Goal: Transaction & Acquisition: Purchase product/service

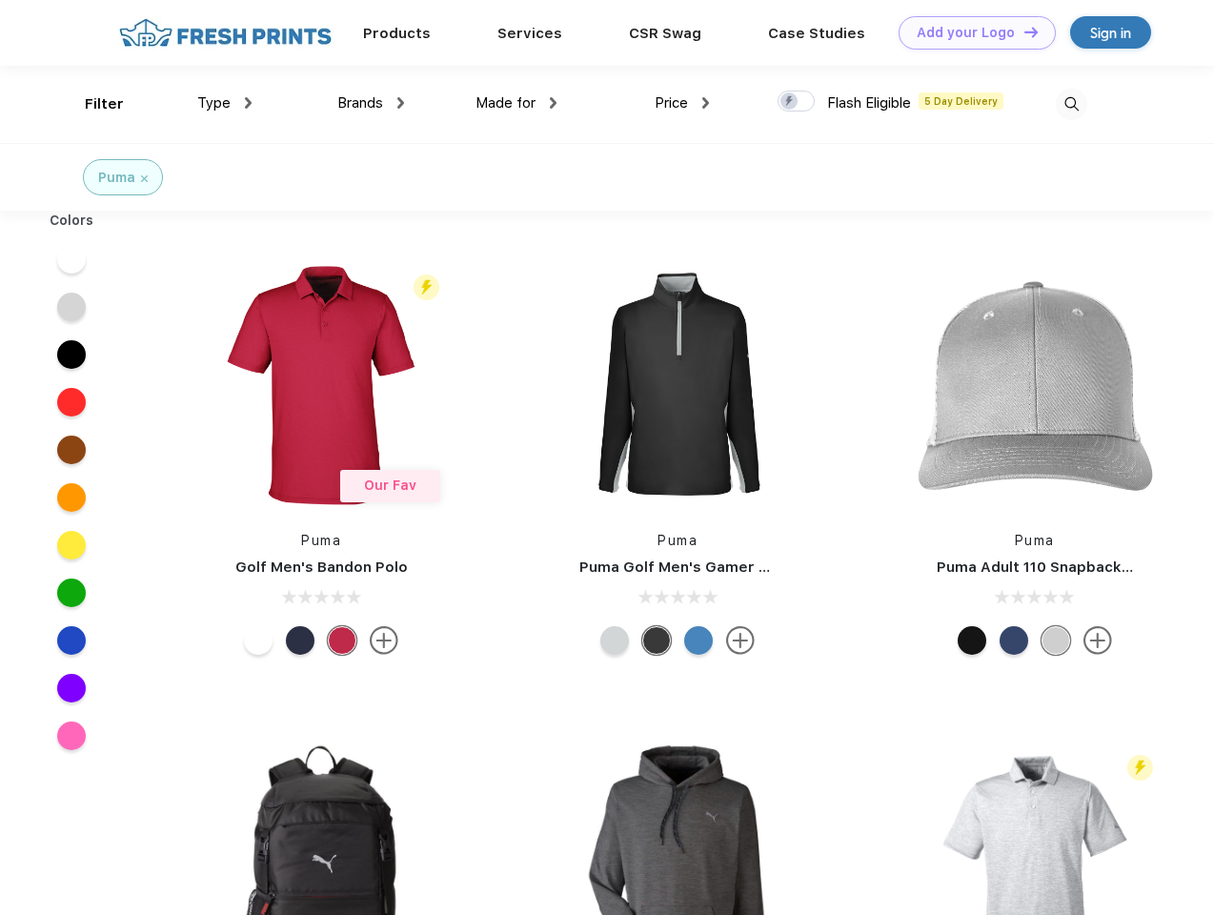
click at [970, 32] on link "Add your Logo Design Tool" at bounding box center [977, 32] width 157 height 33
click at [91, 104] on div "Filter" at bounding box center [104, 104] width 39 height 22
click at [225, 103] on span "Type" at bounding box center [213, 102] width 33 height 17
click at [371, 103] on span "Brands" at bounding box center [360, 102] width 46 height 17
click at [516, 103] on span "Made for" at bounding box center [505, 102] width 60 height 17
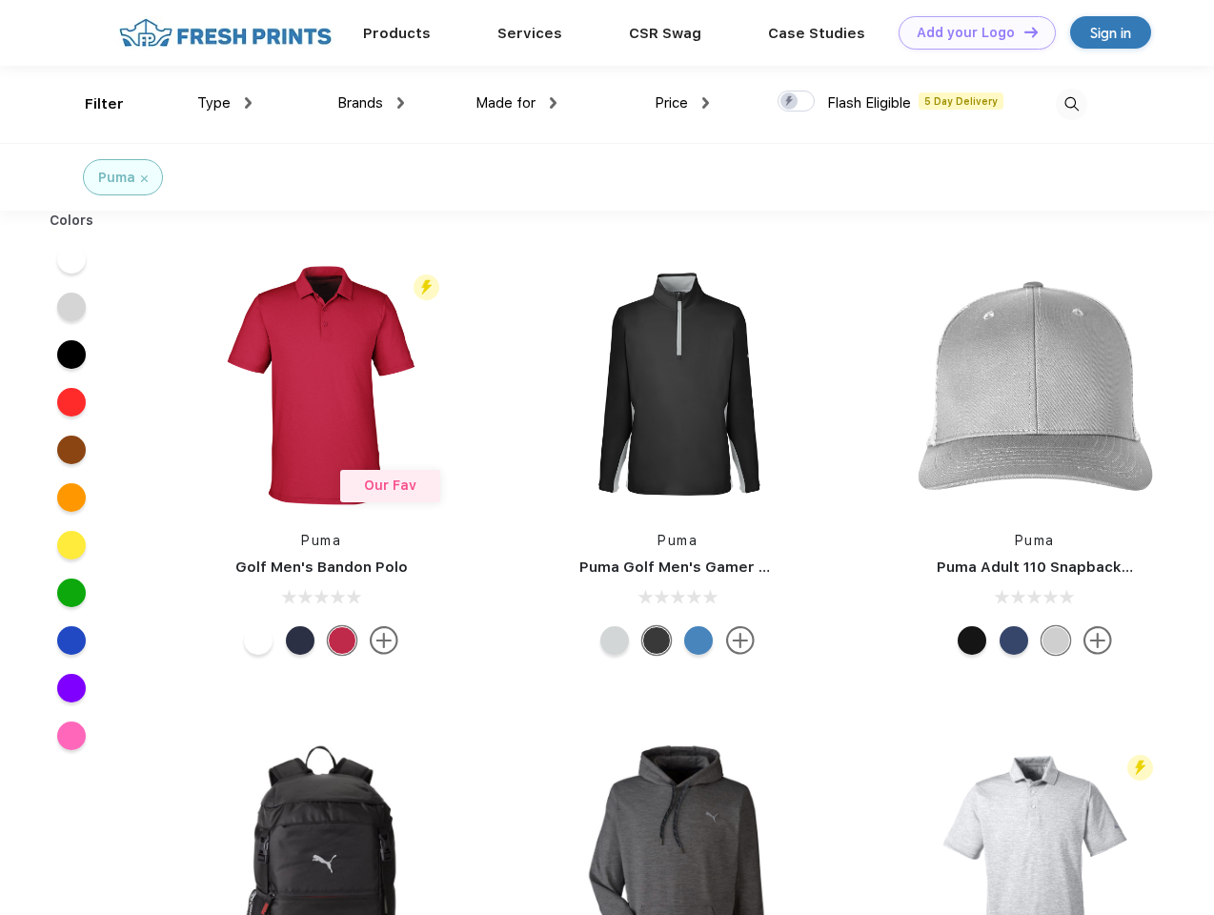
click at [682, 103] on span "Price" at bounding box center [671, 102] width 33 height 17
click at [797, 102] on div at bounding box center [796, 101] width 37 height 21
click at [790, 102] on input "checkbox" at bounding box center [784, 96] width 12 height 12
click at [1071, 104] on img at bounding box center [1071, 104] width 31 height 31
click at [71, 259] on div at bounding box center [71, 259] width 73 height 48
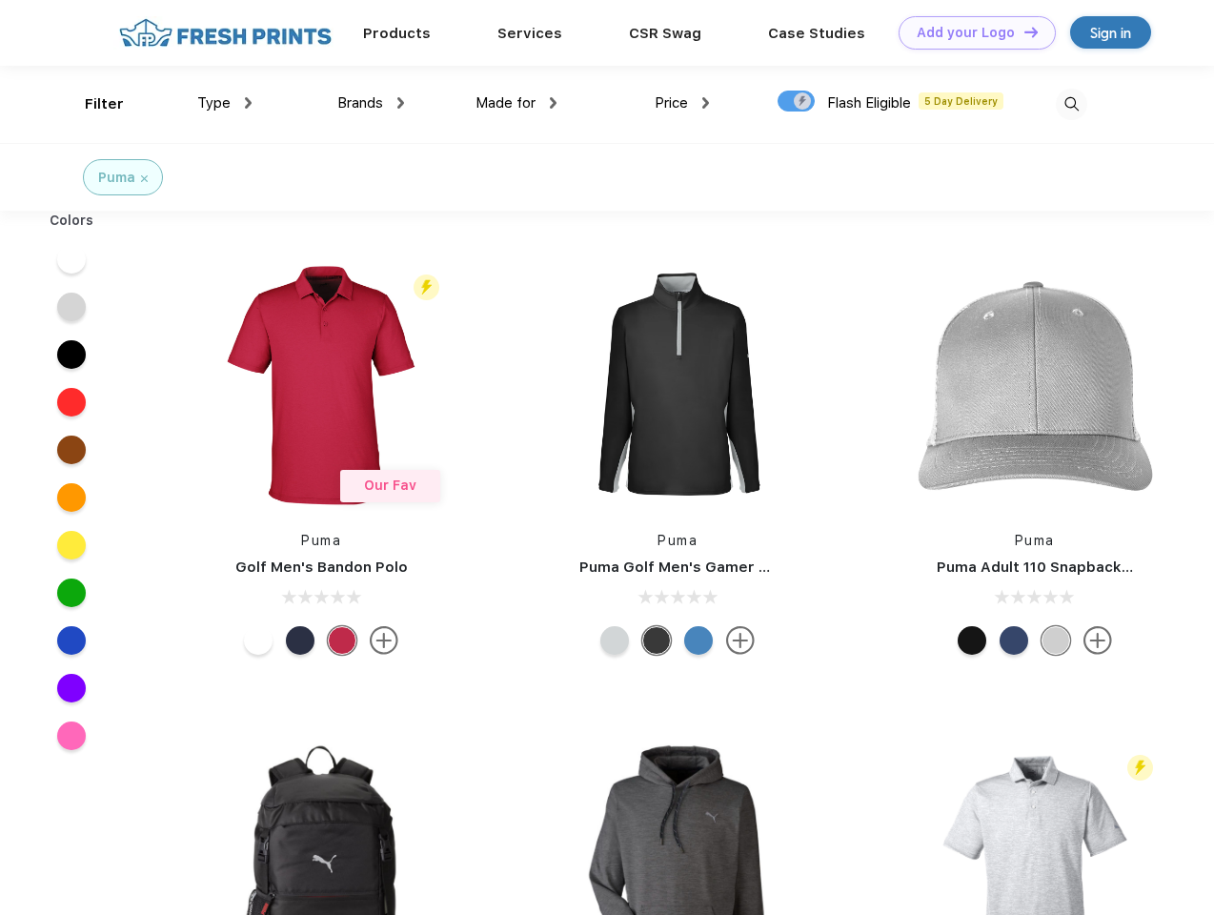
click at [71, 307] on div at bounding box center [71, 307] width 73 height 48
